Goal: Find contact information: Find contact information

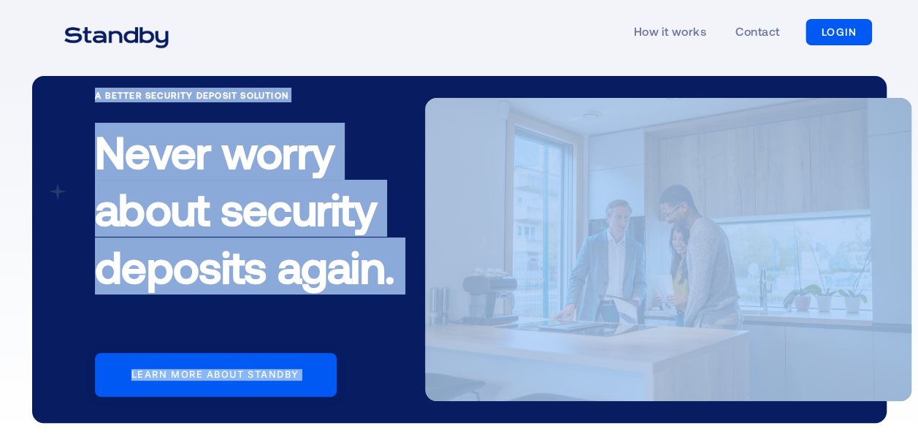
drag, startPoint x: 916, startPoint y: 53, endPoint x: 931, endPoint y: 372, distance: 320.2
click at [918, 372] on html "How it works Contact LOGIN LOGIN A Better Security Deposit Solution Never worry…" at bounding box center [459, 217] width 918 height 434
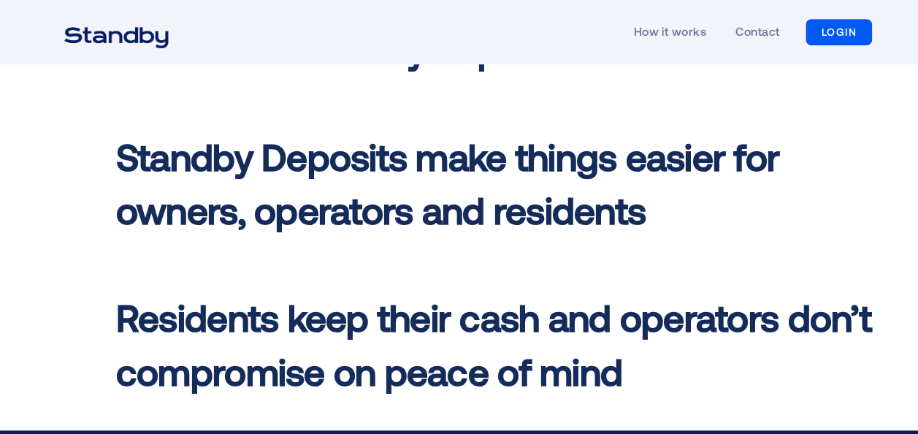
scroll to position [219, 0]
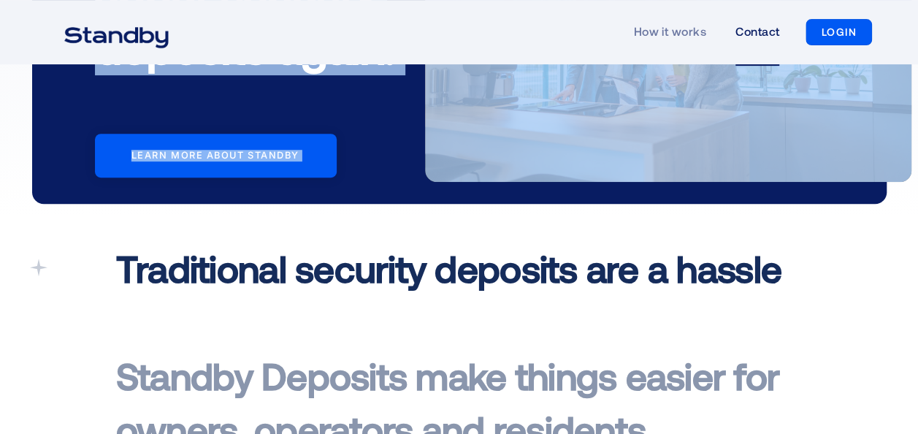
click at [761, 28] on link "Contact" at bounding box center [757, 32] width 44 height 67
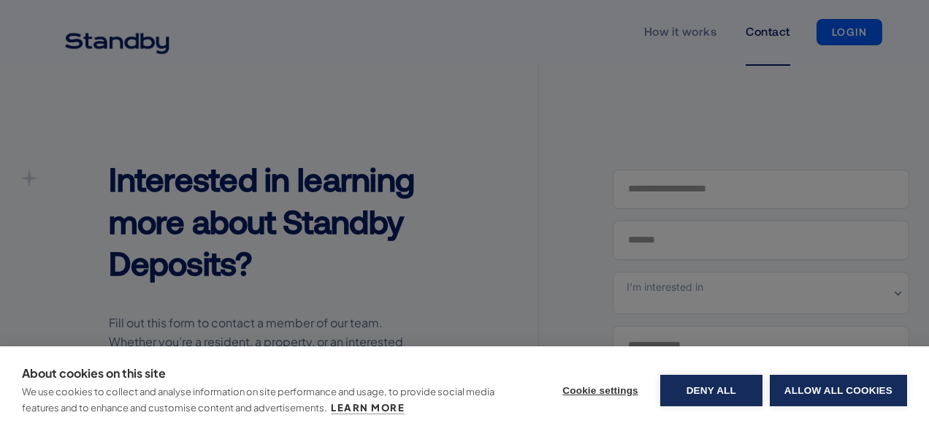
drag, startPoint x: 817, startPoint y: 372, endPoint x: 808, endPoint y: 375, distance: 9.2
click at [817, 373] on div "Cookie settings Deny all Allow all cookies" at bounding box center [727, 389] width 359 height 51
click at [811, 381] on button "Allow all cookies" at bounding box center [838, 390] width 137 height 31
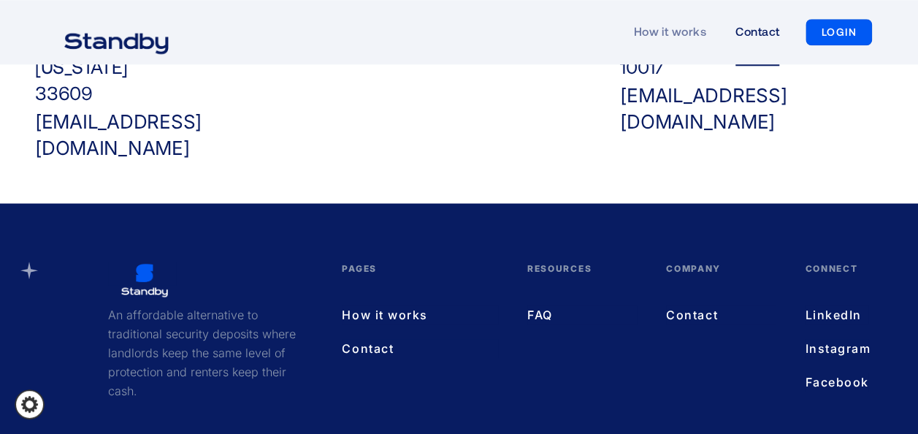
scroll to position [803, 0]
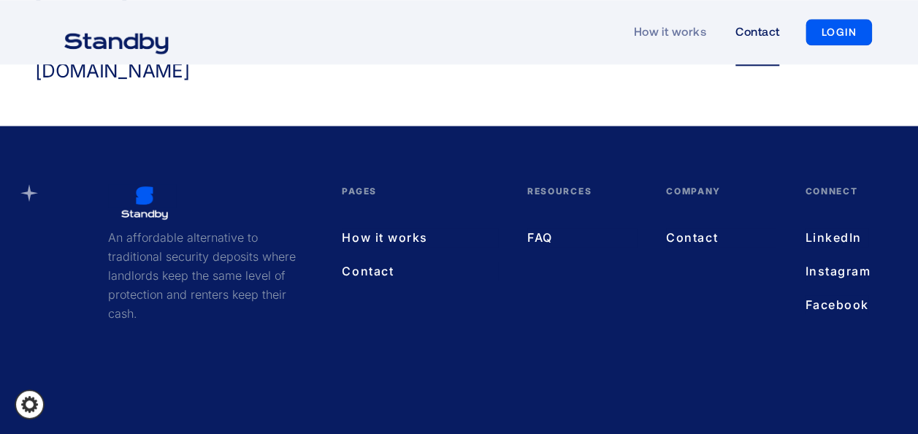
click at [811, 228] on link "LinkedIn" at bounding box center [837, 237] width 64 height 19
